Goal: Task Accomplishment & Management: Manage account settings

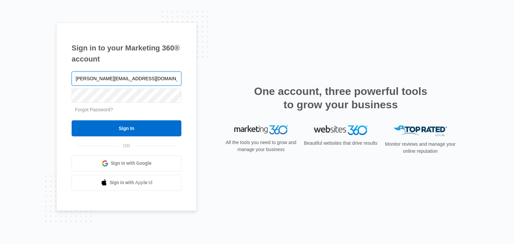
type input "[PERSON_NAME][EMAIL_ADDRESS][DOMAIN_NAME]"
click at [72, 121] on input "Sign In" at bounding box center [127, 129] width 110 height 16
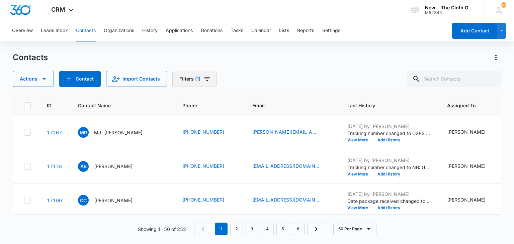
click at [187, 83] on button "Filters (1)" at bounding box center [194, 79] width 45 height 16
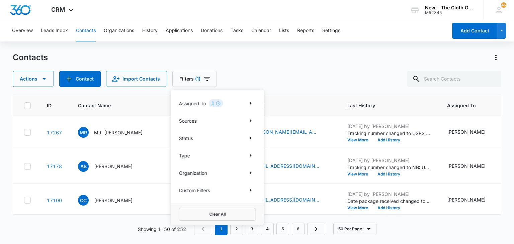
click at [187, 138] on p "Status" at bounding box center [186, 138] width 14 height 7
click at [250, 139] on icon "Show Status filters" at bounding box center [251, 138] width 8 height 8
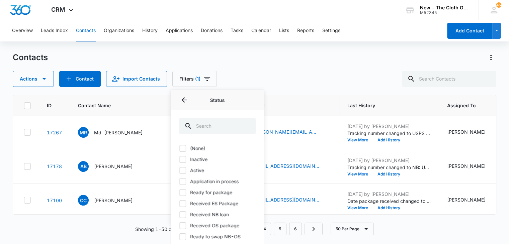
click at [212, 193] on label "Ready for package" at bounding box center [217, 192] width 77 height 7
click at [179, 193] on input "Ready for package" at bounding box center [179, 193] width 0 height 0
checkbox input "true"
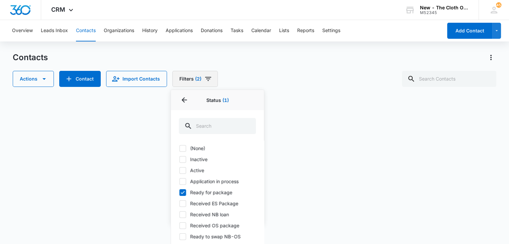
click at [187, 78] on button "Filters (2)" at bounding box center [195, 79] width 46 height 16
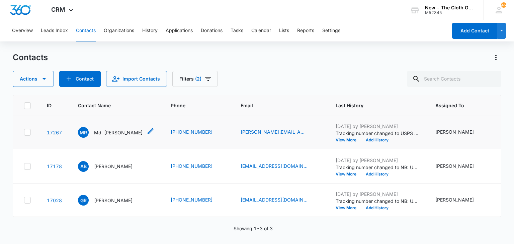
click at [107, 136] on p "Md. [PERSON_NAME]" at bounding box center [118, 132] width 49 height 7
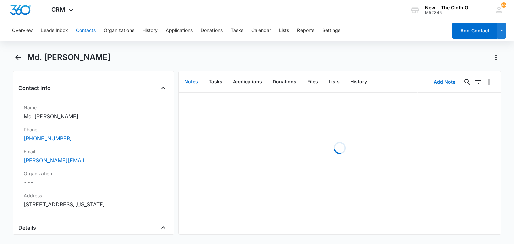
scroll to position [102, 0]
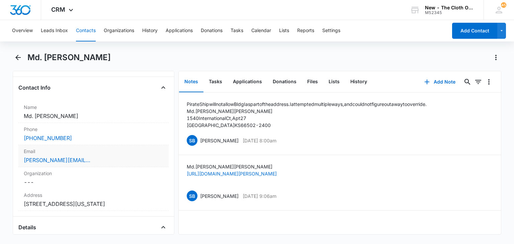
click at [81, 160] on div "[PERSON_NAME][EMAIL_ADDRESS][DOMAIN_NAME]" at bounding box center [93, 160] width 139 height 8
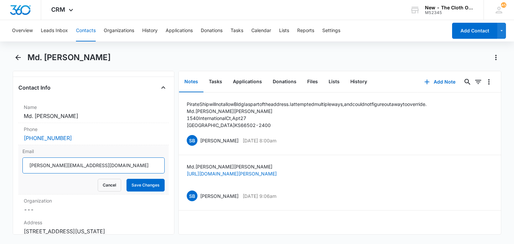
click at [80, 168] on input "[PERSON_NAME][EMAIL_ADDRESS][DOMAIN_NAME]" at bounding box center [93, 166] width 142 height 16
click at [108, 181] on button "Cancel" at bounding box center [109, 185] width 23 height 13
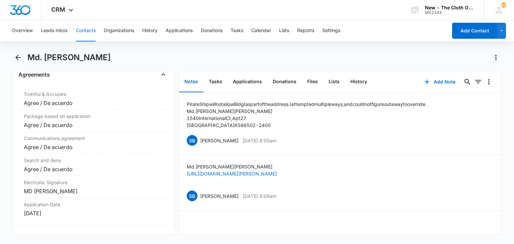
scroll to position [1597, 0]
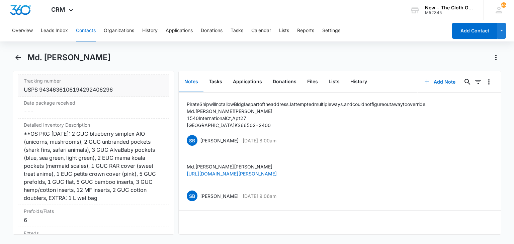
click at [98, 94] on div "USPS 9434636106194292406296" at bounding box center [93, 90] width 139 height 8
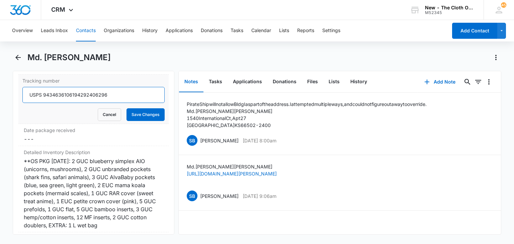
click at [94, 103] on input "USPS 9434636106194292406296" at bounding box center [93, 95] width 142 height 16
click at [107, 121] on button "Cancel" at bounding box center [109, 114] width 23 height 13
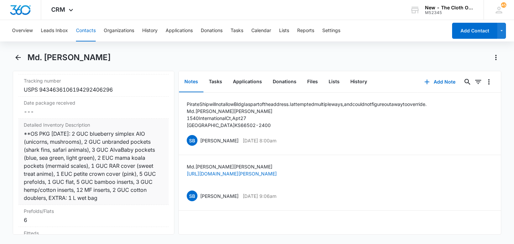
click at [81, 152] on div "**OS PKG [DATE]: 2 GUC blueberry simplex AIO (unicorns, mushrooms), 2 GUC unbra…" at bounding box center [93, 166] width 139 height 72
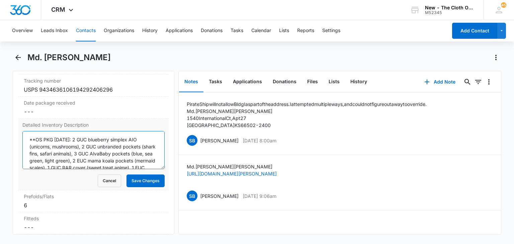
click at [81, 152] on textarea "**OS PKG [DATE]: 2 GUC blueberry simplex AIO (unicorns, mushrooms), 2 GUC unbra…" at bounding box center [93, 150] width 142 height 38
click at [313, 84] on button "Files" at bounding box center [312, 82] width 21 height 21
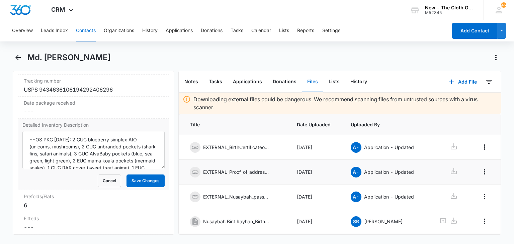
scroll to position [70, 0]
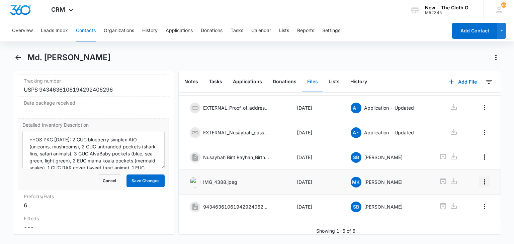
click at [481, 178] on icon "Overflow Menu" at bounding box center [485, 182] width 8 height 8
click at [456, 196] on div "Edit" at bounding box center [462, 195] width 14 height 5
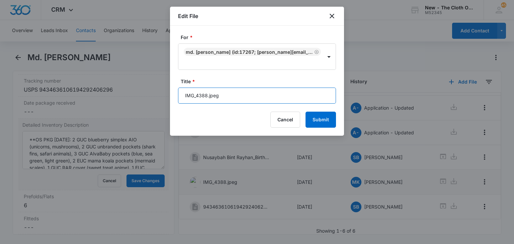
drag, startPoint x: 206, startPoint y: 95, endPoint x: 175, endPoint y: 98, distance: 31.6
click at [175, 98] on div "For * Md. [PERSON_NAME] (ID:17267; [PERSON_NAME][EMAIL_ADDRESS][DOMAIN_NAME]; 7…" at bounding box center [257, 81] width 174 height 110
type input "OS.jpeg"
click at [306, 112] on button "Submit" at bounding box center [321, 120] width 30 height 16
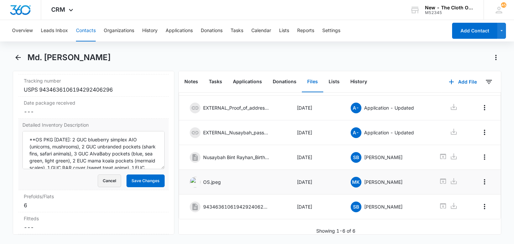
click at [104, 187] on button "Cancel" at bounding box center [109, 181] width 23 height 13
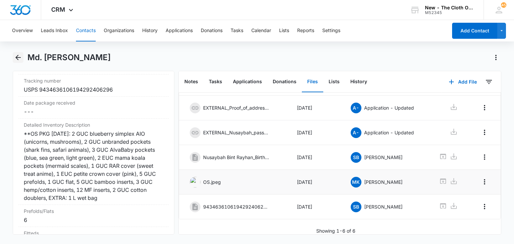
click at [20, 59] on icon "Back" at bounding box center [18, 58] width 8 height 8
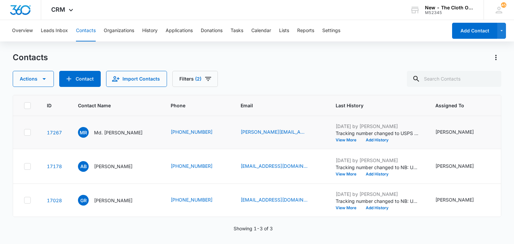
scroll to position [33, 0]
click at [115, 170] on p "[PERSON_NAME]" at bounding box center [113, 166] width 39 height 7
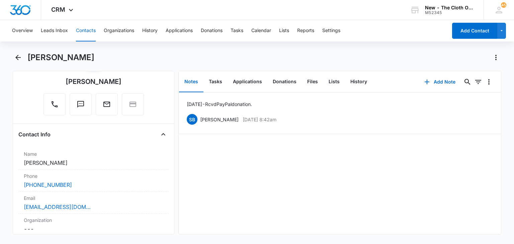
scroll to position [56, 0]
click at [98, 204] on div "[EMAIL_ADDRESS][DOMAIN_NAME]" at bounding box center [93, 207] width 139 height 8
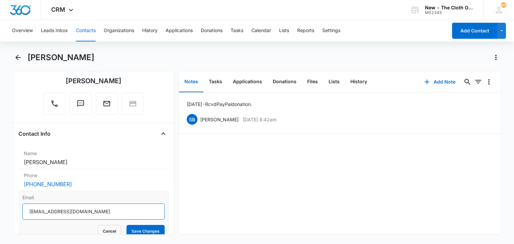
click at [89, 210] on input "[EMAIL_ADDRESS][DOMAIN_NAME]" at bounding box center [93, 212] width 142 height 16
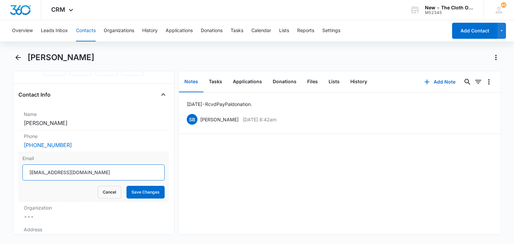
scroll to position [95, 0]
click at [106, 197] on button "Cancel" at bounding box center [109, 192] width 23 height 13
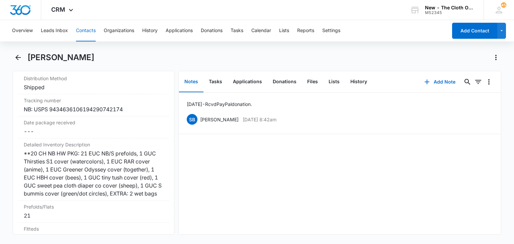
scroll to position [1586, 0]
click at [80, 113] on div "NB: USPS 9434636106194290742174" at bounding box center [93, 109] width 139 height 8
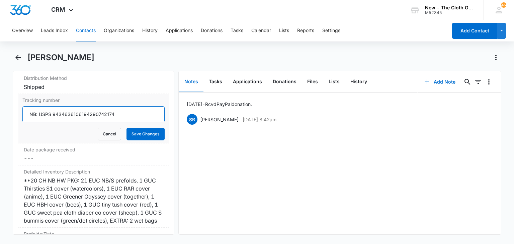
click at [79, 123] on input "NB: USPS 9434636106194290742174" at bounding box center [93, 114] width 142 height 16
click at [107, 141] on button "Cancel" at bounding box center [109, 134] width 23 height 13
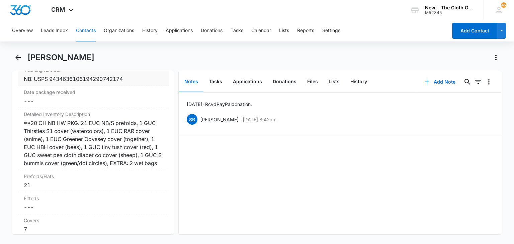
scroll to position [1618, 0]
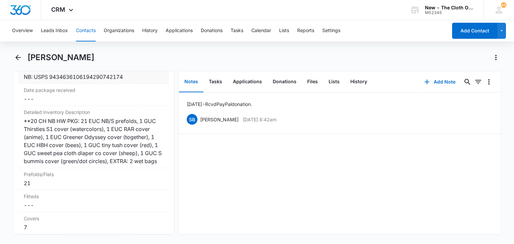
click at [107, 150] on div "**20 CH NB HW PKG: 21 EUC NB/S prefolds, 1 GUC Thirsties S1 cover (watercolors)…" at bounding box center [93, 141] width 139 height 48
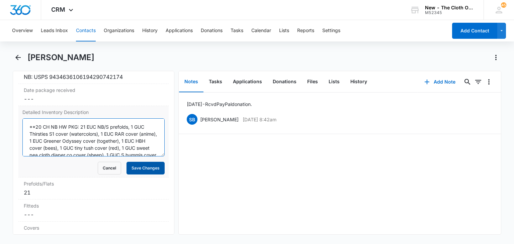
scroll to position [21, 0]
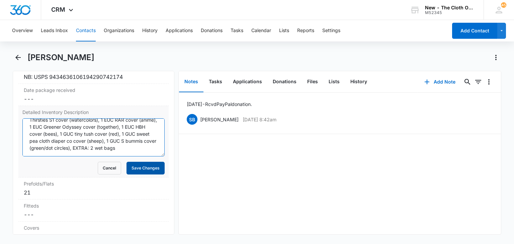
drag, startPoint x: 80, startPoint y: 145, endPoint x: 130, endPoint y: 182, distance: 62.1
click at [130, 175] on form "**20 CH NB HW PKG: 21 EUC NB/S prefolds, 1 GUC Thirsties S1 cover (watercolors)…" at bounding box center [93, 147] width 142 height 56
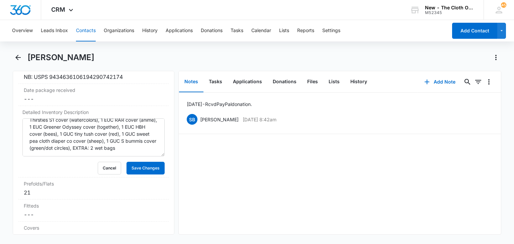
click at [87, 28] on button "Contacts" at bounding box center [86, 30] width 20 height 21
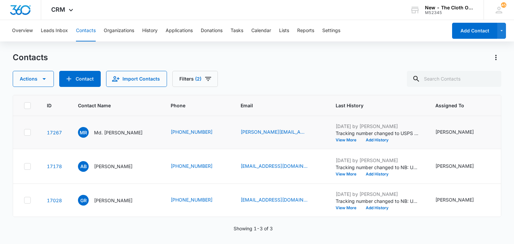
scroll to position [96, 0]
click at [108, 197] on p "[PERSON_NAME]" at bounding box center [113, 200] width 39 height 7
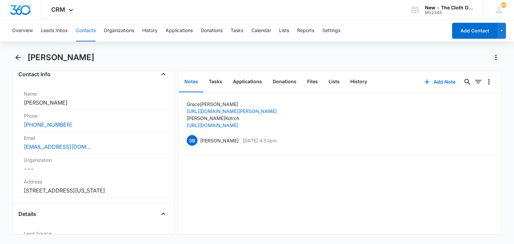
scroll to position [116, 0]
click at [114, 149] on div "[EMAIL_ADDRESS][DOMAIN_NAME]" at bounding box center [93, 146] width 139 height 8
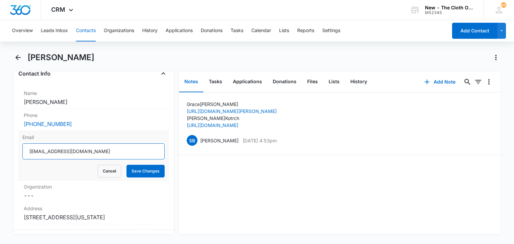
click at [104, 152] on input "[EMAIL_ADDRESS][DOMAIN_NAME]" at bounding box center [93, 152] width 142 height 16
click at [104, 175] on button "Cancel" at bounding box center [109, 171] width 23 height 13
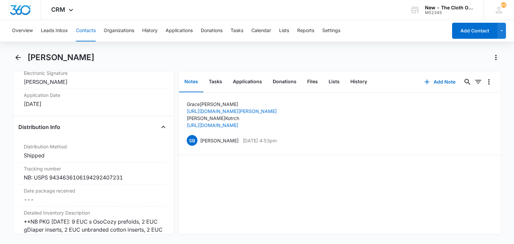
scroll to position [1524, 0]
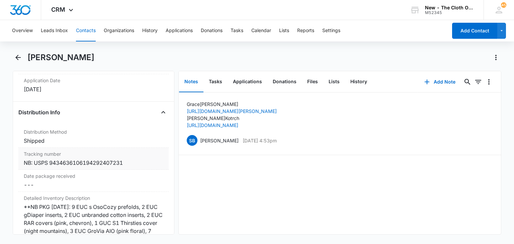
click at [99, 167] on div "NB: USPS 9434636106194292407231" at bounding box center [93, 163] width 139 height 8
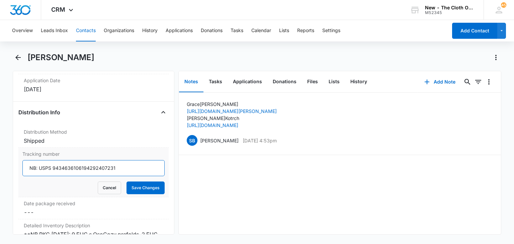
click at [97, 176] on input "NB: USPS 9434636106194292407231" at bounding box center [93, 168] width 142 height 16
click at [104, 195] on button "Cancel" at bounding box center [109, 188] width 23 height 13
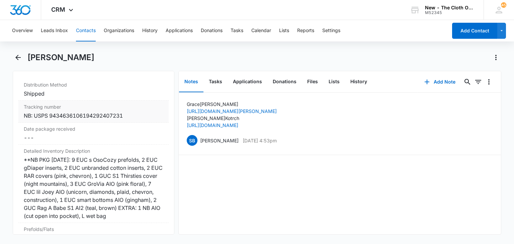
scroll to position [1572, 0]
click at [108, 177] on div "**NB PKG [DATE]: 9 EUC s OsoCozy prefolds, 2 EUC gDiaper inserts, 2 EUC unbrand…" at bounding box center [93, 187] width 139 height 64
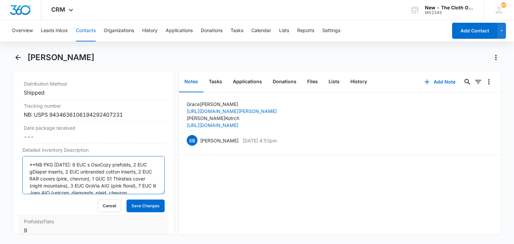
click at [108, 177] on textarea "**NB PKG [DATE]: 9 EUC s OsoCozy prefolds, 2 EUC gDiaper inserts, 2 EUC unbrand…" at bounding box center [93, 175] width 142 height 38
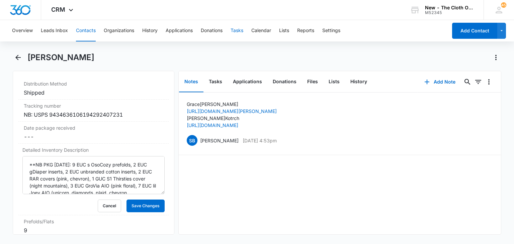
click at [239, 30] on button "Tasks" at bounding box center [237, 30] width 13 height 21
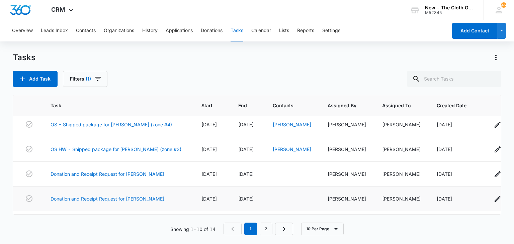
scroll to position [100, 0]
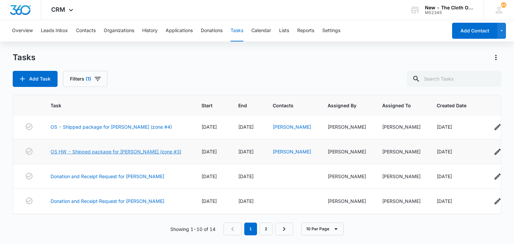
click at [112, 150] on link "OS HW - Shipped package for [PERSON_NAME] (zone #3)" at bounding box center [116, 151] width 131 height 7
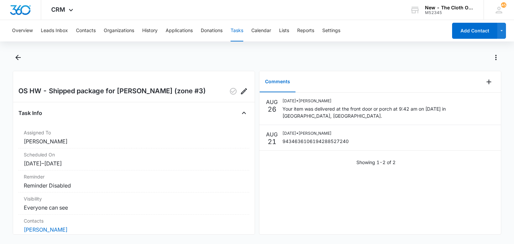
scroll to position [92, 0]
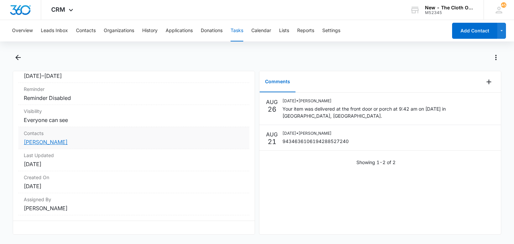
click at [54, 139] on link "[PERSON_NAME]" at bounding box center [46, 142] width 44 height 7
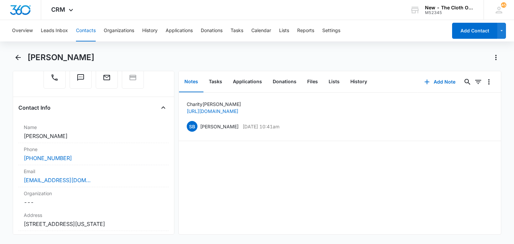
scroll to position [83, 0]
click at [219, 84] on button "Tasks" at bounding box center [216, 82] width 24 height 21
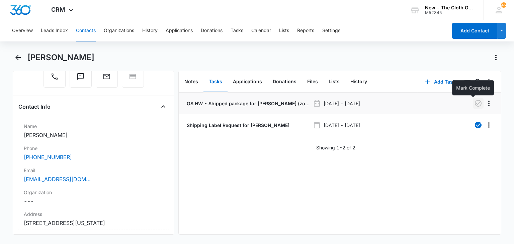
click at [474, 99] on button "button" at bounding box center [478, 103] width 11 height 11
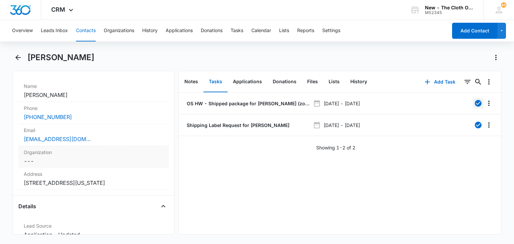
scroll to position [123, 0]
click at [101, 141] on div "[EMAIL_ADDRESS][DOMAIN_NAME]" at bounding box center [93, 140] width 139 height 8
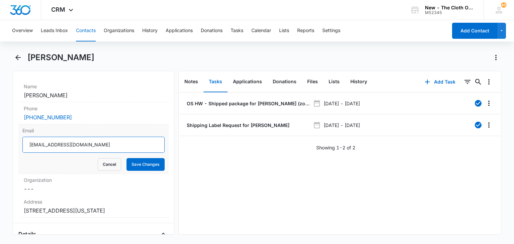
click at [95, 148] on input "[EMAIL_ADDRESS][DOMAIN_NAME]" at bounding box center [93, 145] width 142 height 16
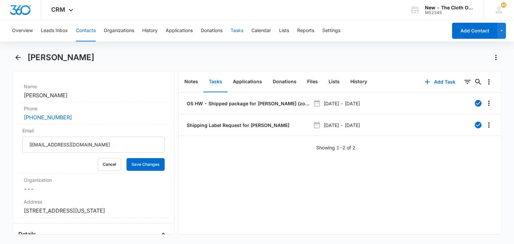
click at [238, 30] on button "Tasks" at bounding box center [237, 30] width 13 height 21
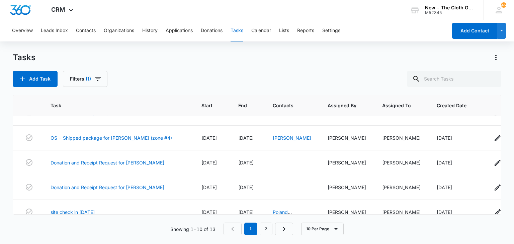
scroll to position [91, 0]
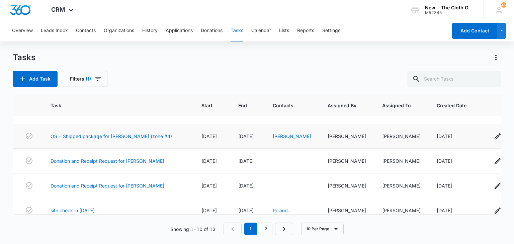
click at [296, 140] on div "[PERSON_NAME]" at bounding box center [292, 136] width 39 height 7
click at [293, 134] on link "[PERSON_NAME]" at bounding box center [292, 137] width 39 height 6
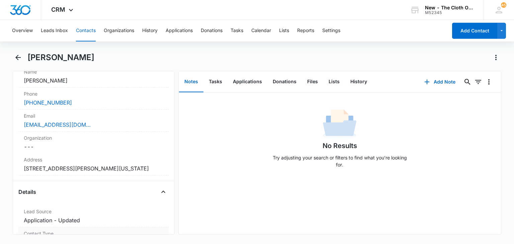
scroll to position [135, 0]
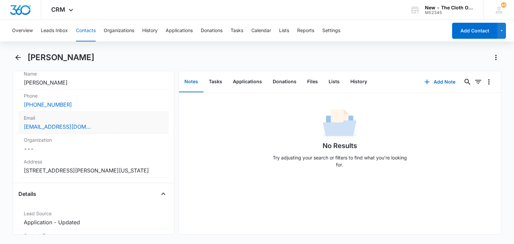
click at [117, 124] on div "[EMAIL_ADDRESS][DOMAIN_NAME]" at bounding box center [93, 127] width 139 height 8
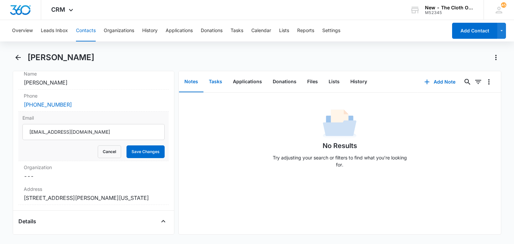
click at [217, 82] on button "Tasks" at bounding box center [216, 82] width 24 height 21
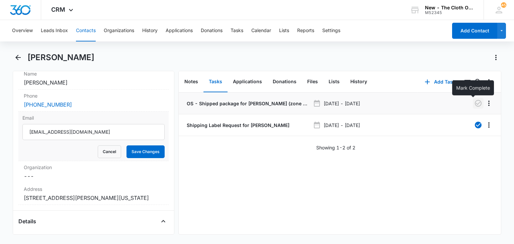
click at [474, 105] on icon "button" at bounding box center [478, 103] width 8 height 8
click at [314, 80] on button "Files" at bounding box center [312, 82] width 21 height 21
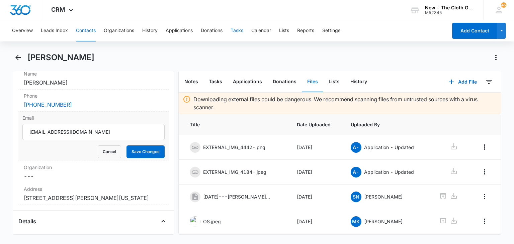
click at [239, 28] on button "Tasks" at bounding box center [237, 30] width 13 height 21
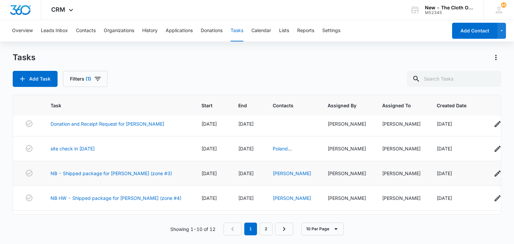
scroll to position [156, 0]
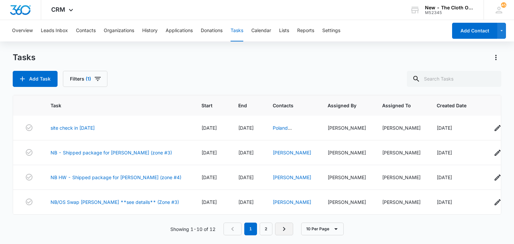
click at [284, 229] on icon "Next Page" at bounding box center [284, 229] width 8 height 8
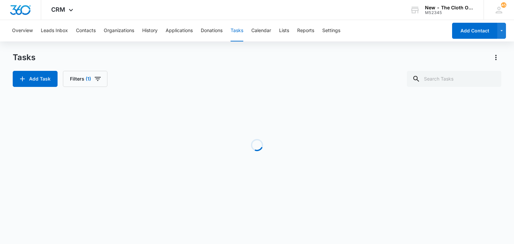
scroll to position [0, 0]
